Goal: Navigation & Orientation: Find specific page/section

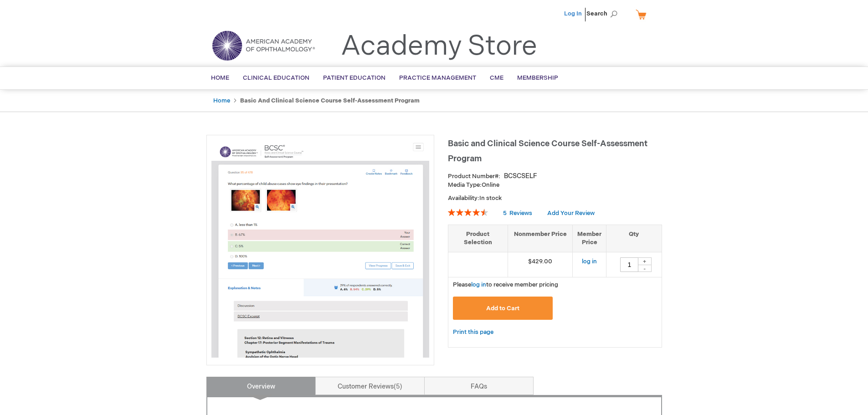
click at [575, 15] on link "Log In" at bounding box center [573, 13] width 18 height 7
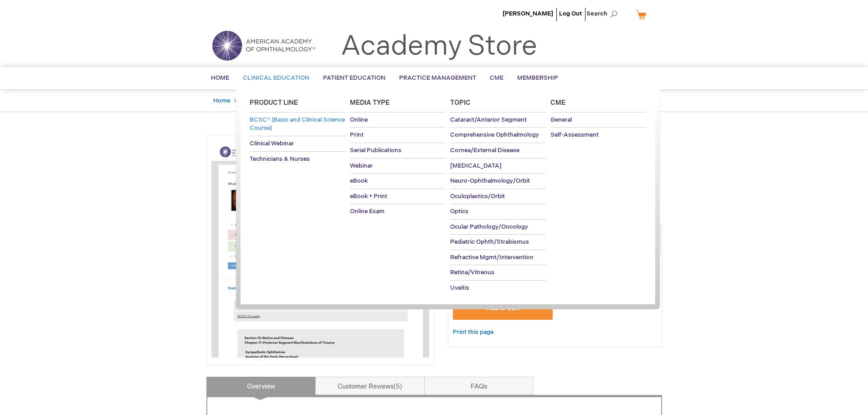
click at [279, 127] on span "BCSC® (Basic and Clinical Science Course)" at bounding box center [297, 124] width 95 height 16
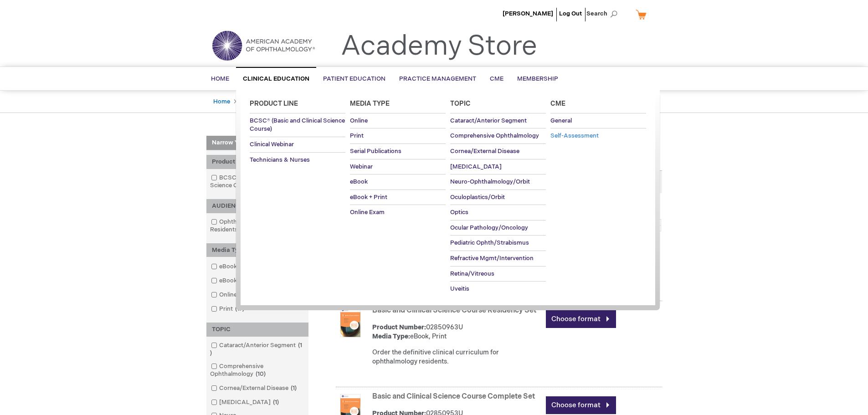
click at [575, 139] on span "Self-Assessment" at bounding box center [574, 135] width 48 height 7
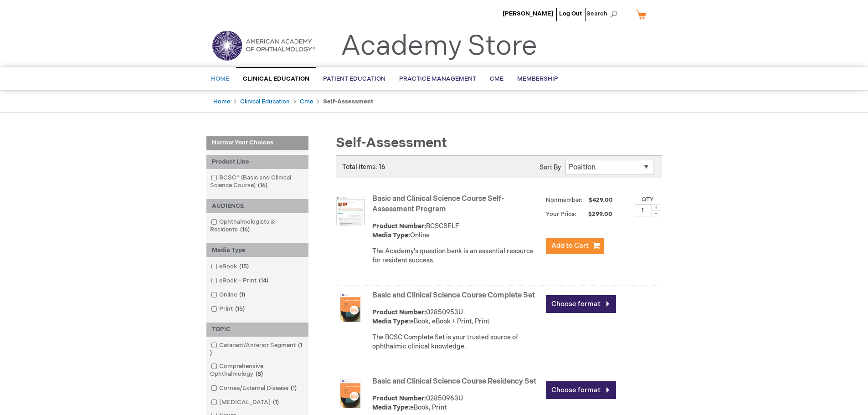
click at [216, 78] on span "Home" at bounding box center [220, 78] width 18 height 7
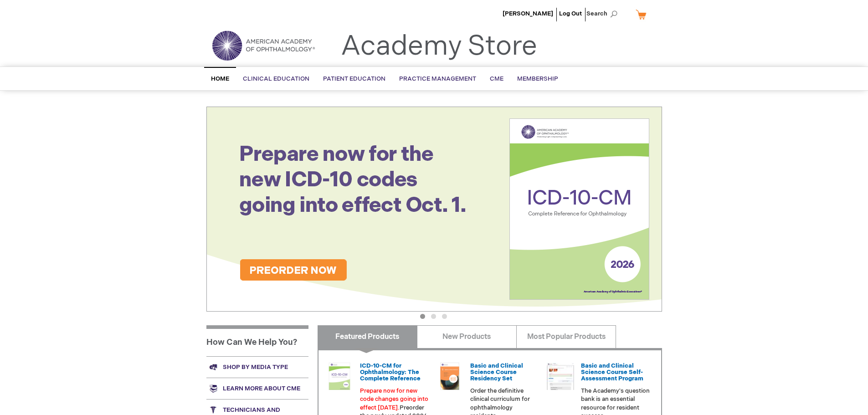
click at [303, 48] on img at bounding box center [263, 45] width 109 height 33
